Goal: Download file/media

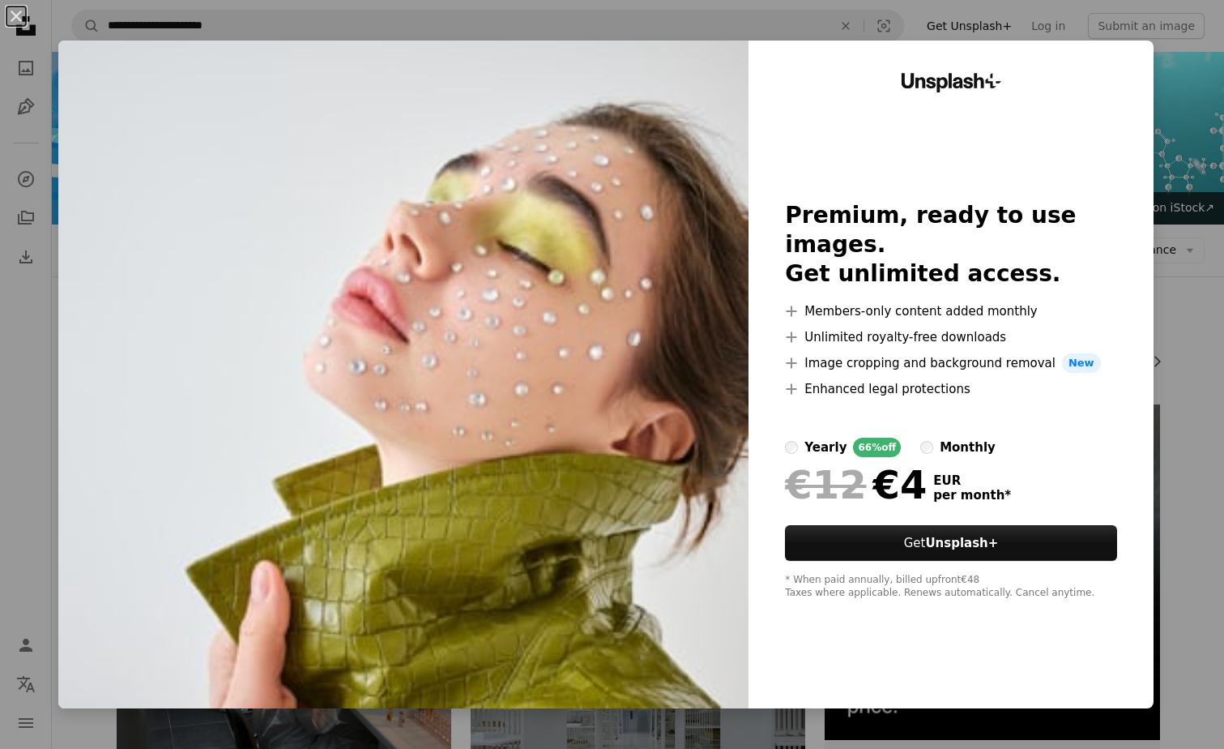
scroll to position [989, 0]
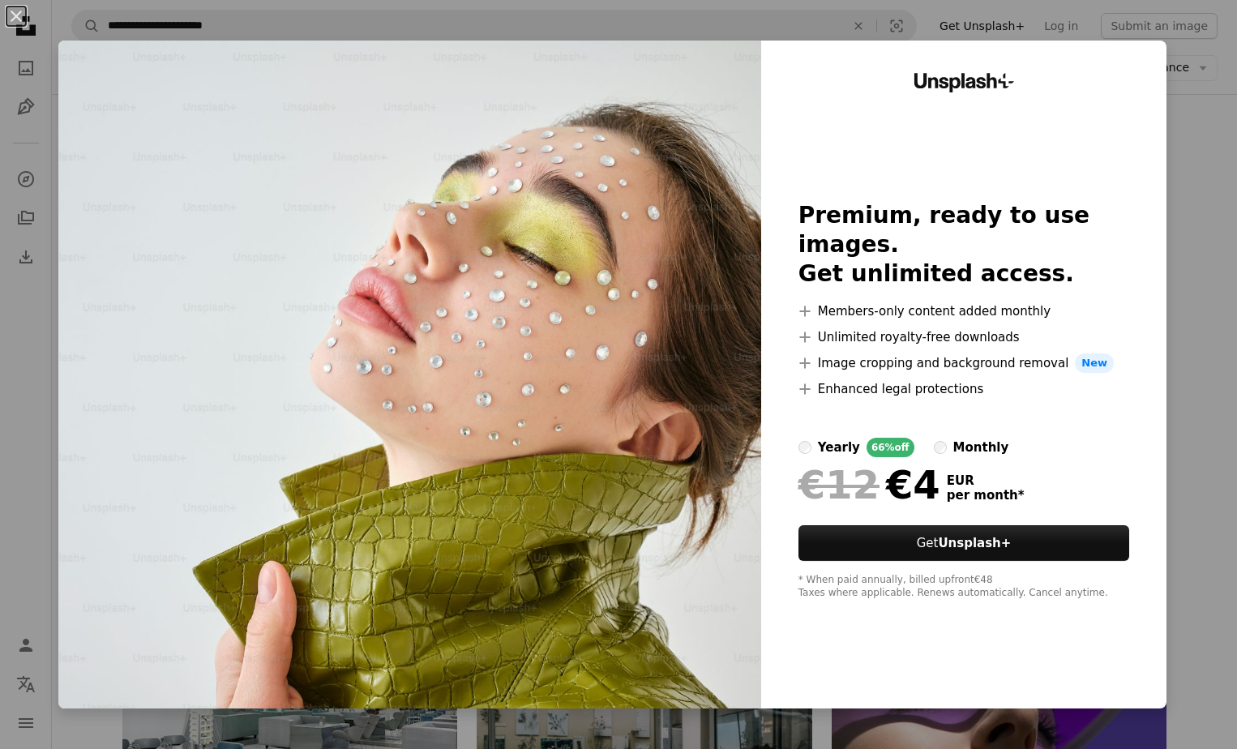
click at [1184, 281] on div "An X shape Unsplash+ Premium, ready to use images. Get unlimited access. A plus…" at bounding box center [618, 374] width 1237 height 749
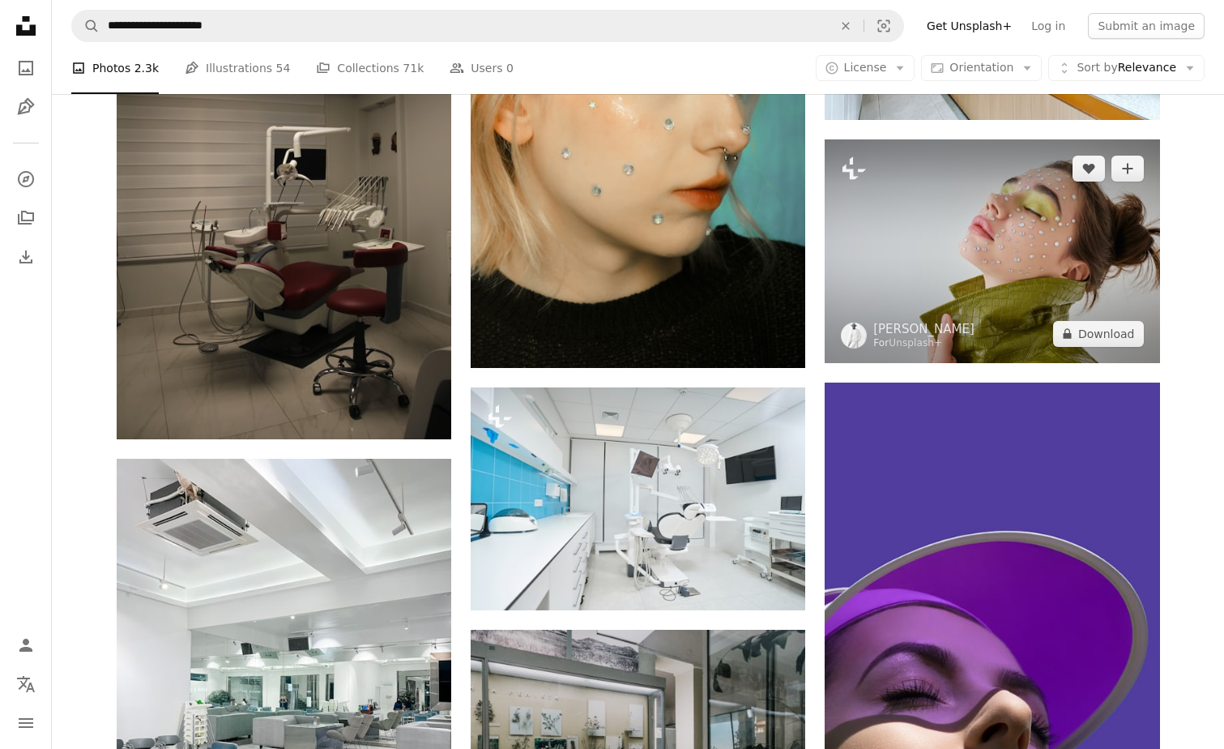
click at [1032, 207] on img at bounding box center [992, 250] width 335 height 223
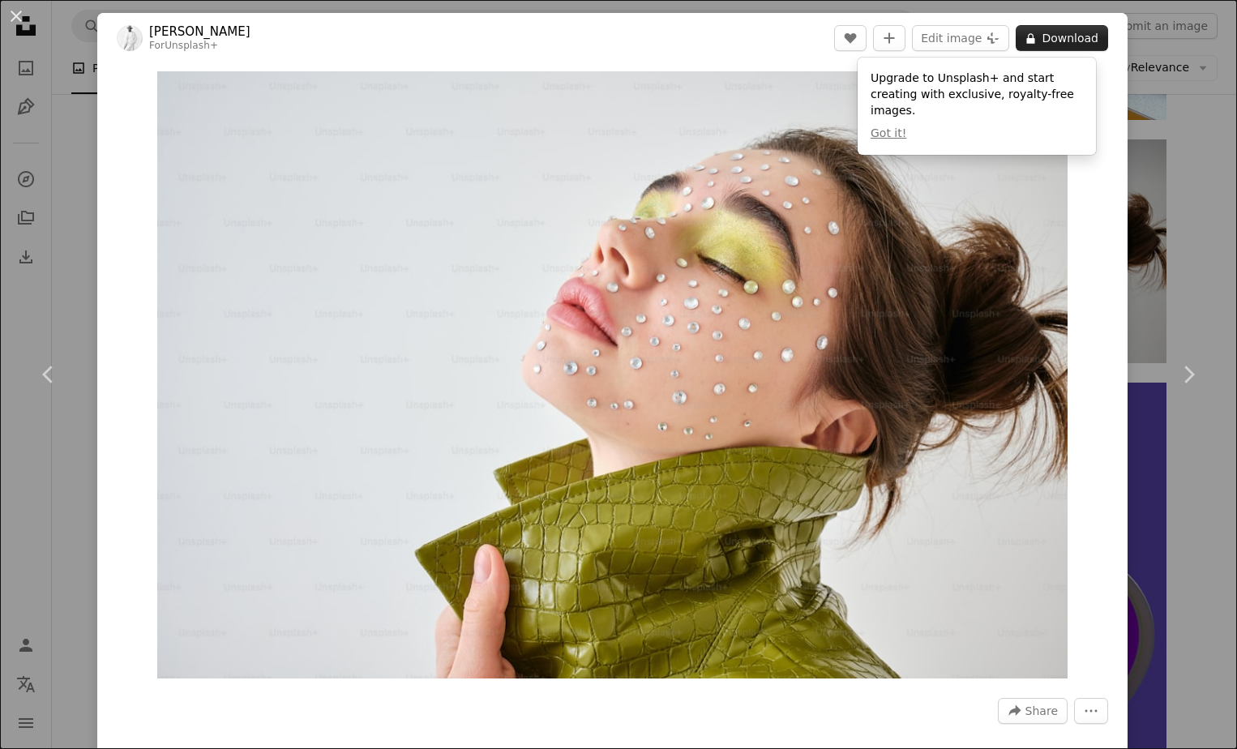
click at [1056, 33] on button "A lock Download" at bounding box center [1061, 38] width 92 height 26
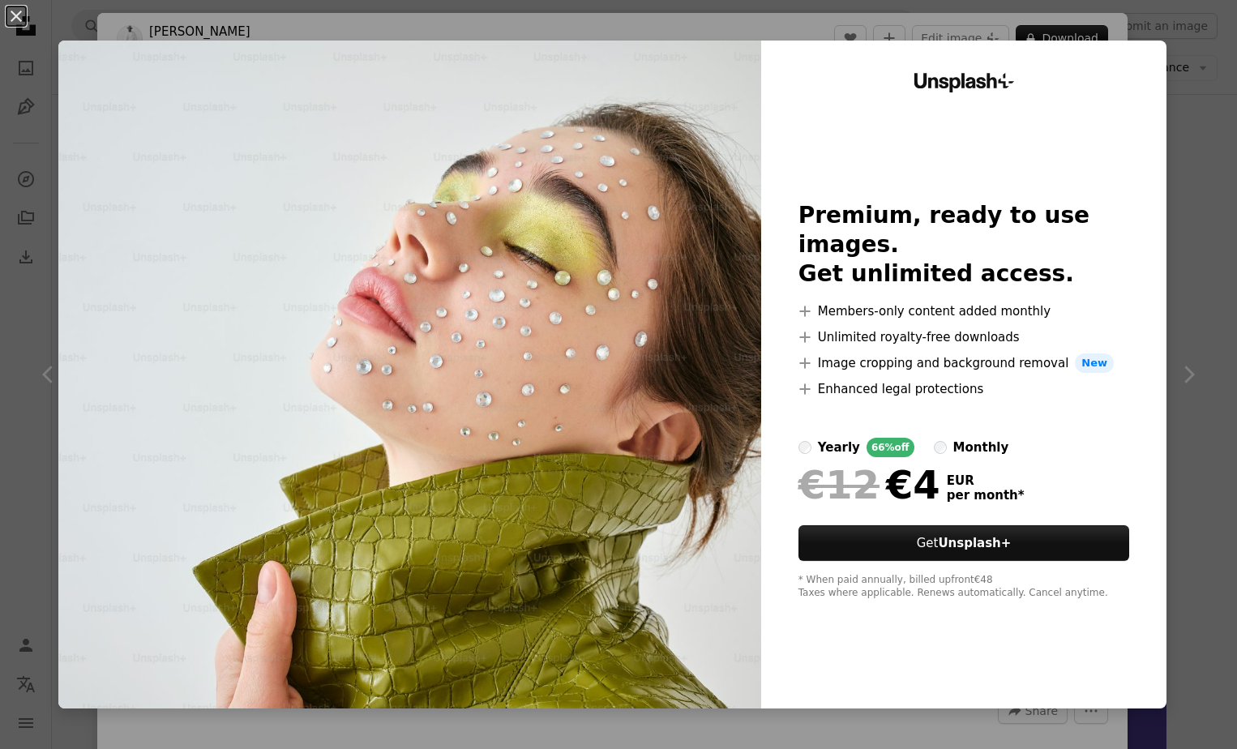
click at [1196, 114] on div "An X shape Unsplash+ Premium, ready to use images. Get unlimited access. A plus…" at bounding box center [618, 374] width 1237 height 749
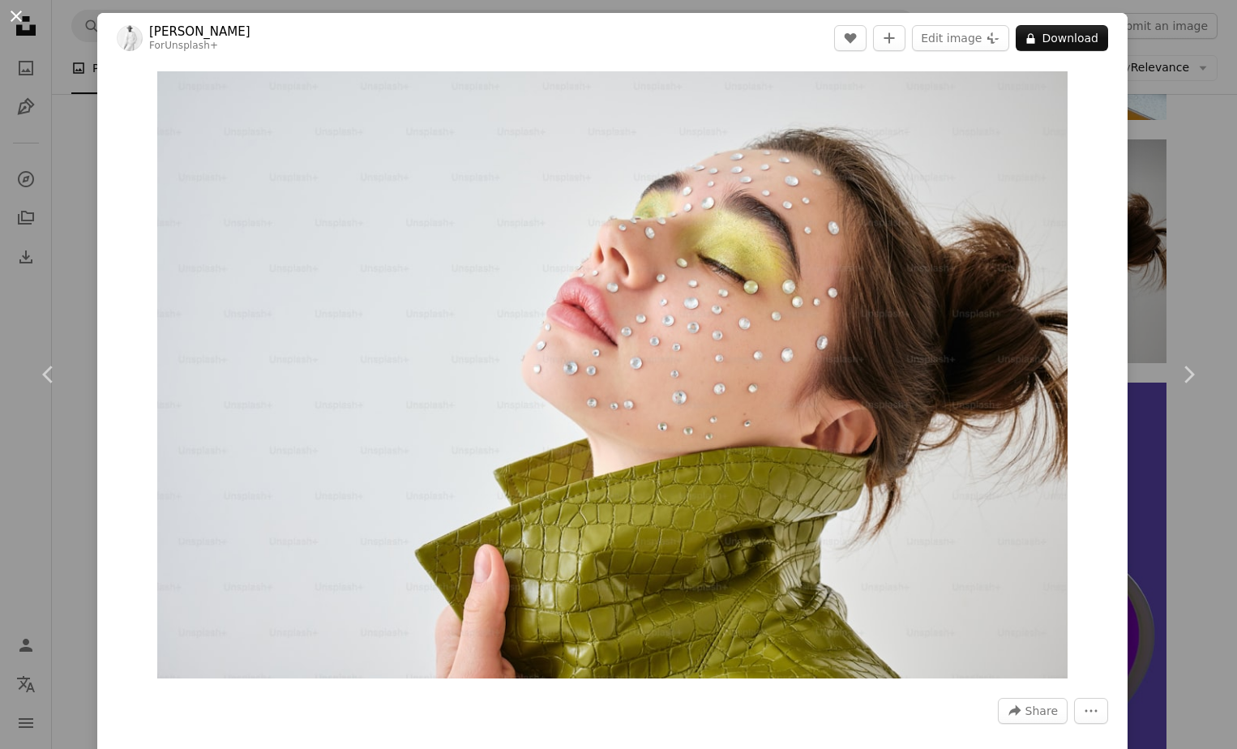
click at [13, 11] on button "An X shape" at bounding box center [15, 15] width 19 height 19
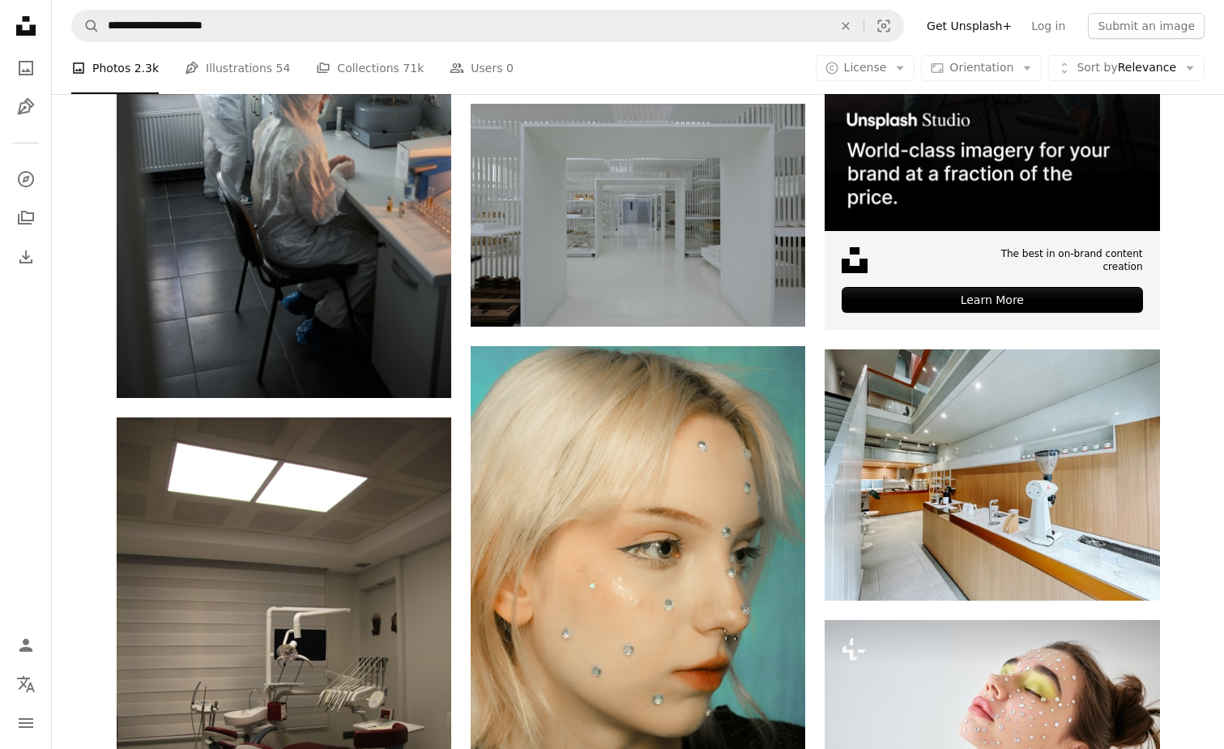
scroll to position [508, 0]
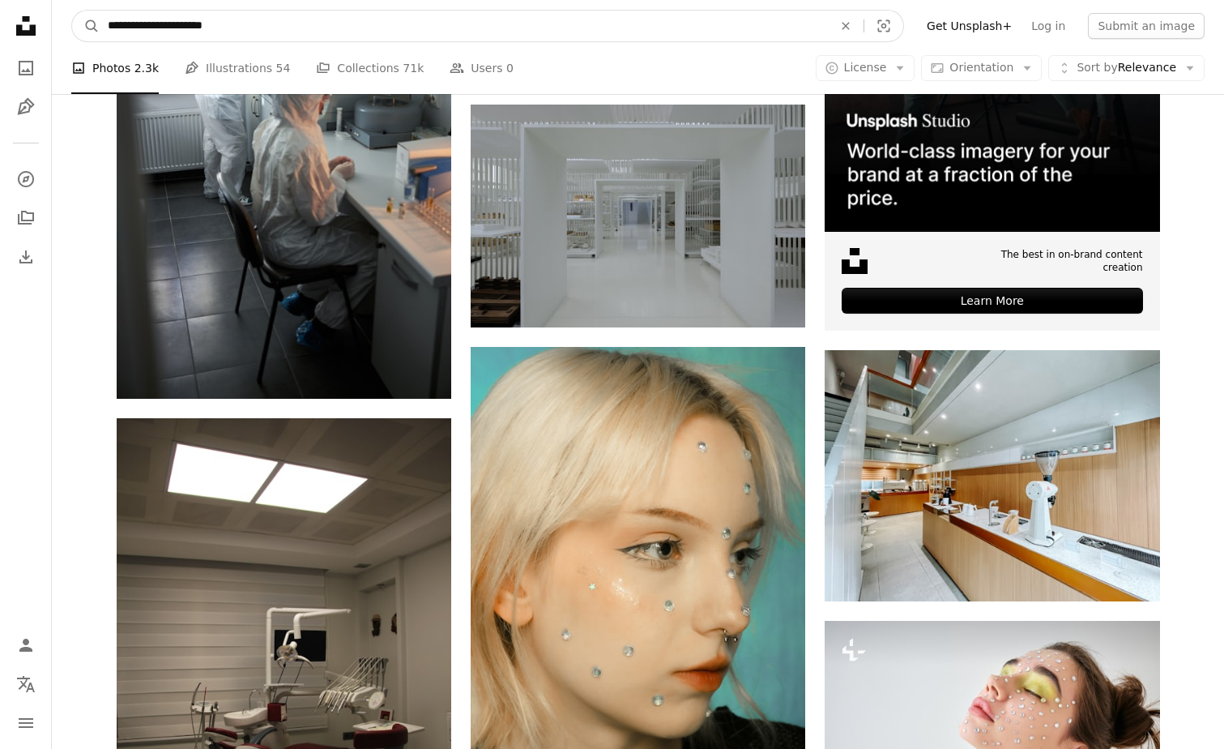
drag, startPoint x: 262, startPoint y: 28, endPoint x: 6, endPoint y: 21, distance: 255.3
paste input "Find visuals sitewide"
type input "**********"
click button "A magnifying glass" at bounding box center [86, 26] width 28 height 31
